Goal: Find contact information: Find contact information

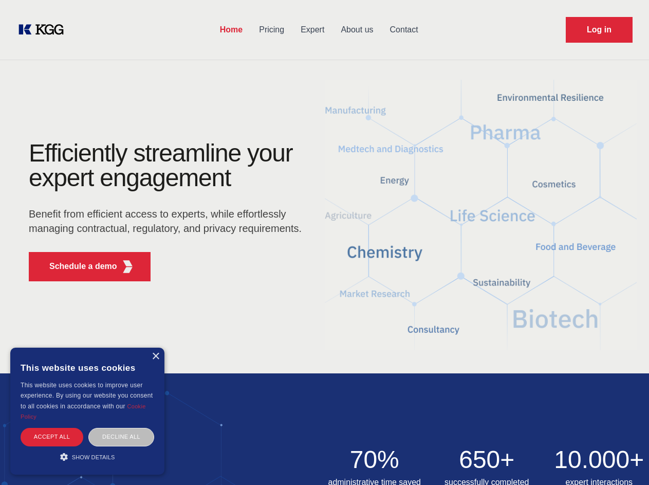
click at [324, 242] on div "Efficiently streamline your expert engagement Benefit from efficient access to …" at bounding box center [168, 215] width 312 height 149
click at [77, 266] on p "Schedule a demo" at bounding box center [83, 266] width 68 height 12
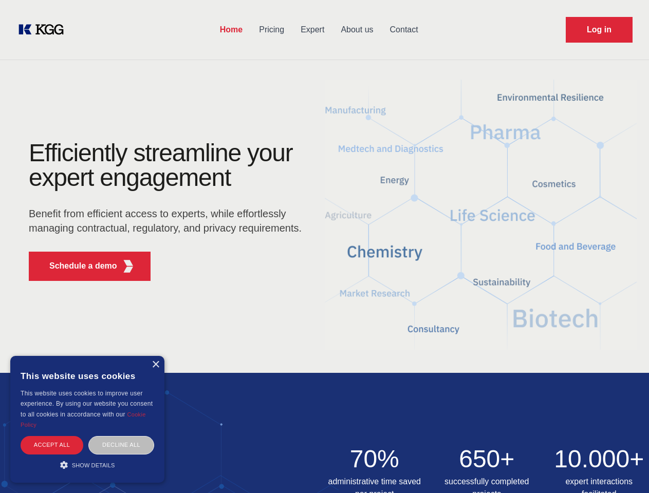
click at [155, 356] on div "× This website uses cookies This website uses cookies to improve user experienc…" at bounding box center [87, 419] width 154 height 127
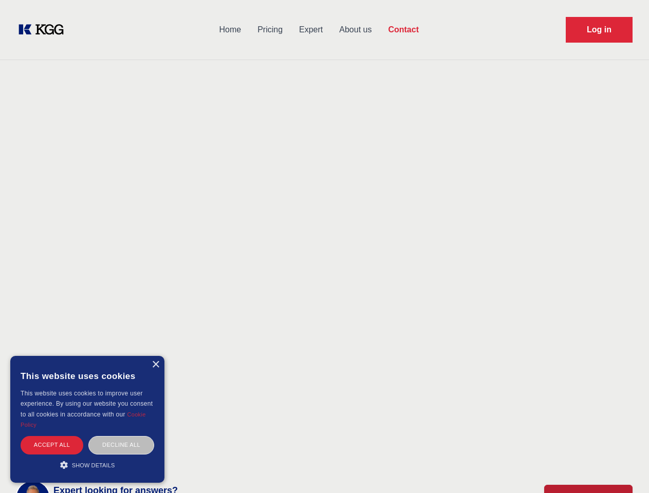
click at [52, 436] on div "Accept all" at bounding box center [52, 445] width 63 height 18
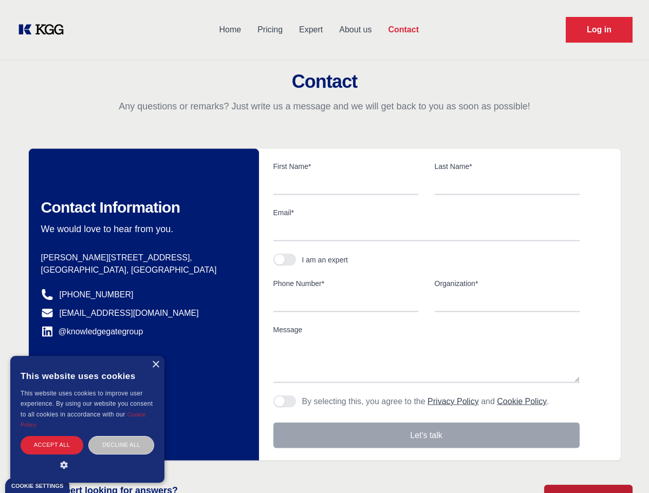
click at [121, 436] on div "Decline all" at bounding box center [121, 445] width 66 height 18
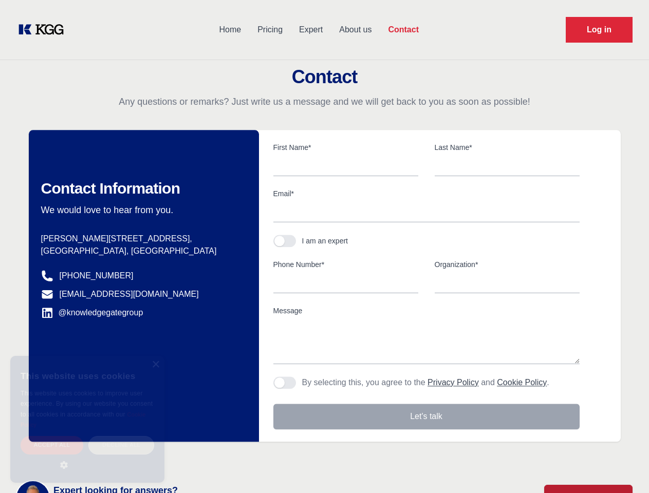
click at [87, 456] on main "Contact Any questions or remarks? Just write us a message and we will get back …" at bounding box center [324, 267] width 649 height 535
